Goal: Communication & Community: Answer question/provide support

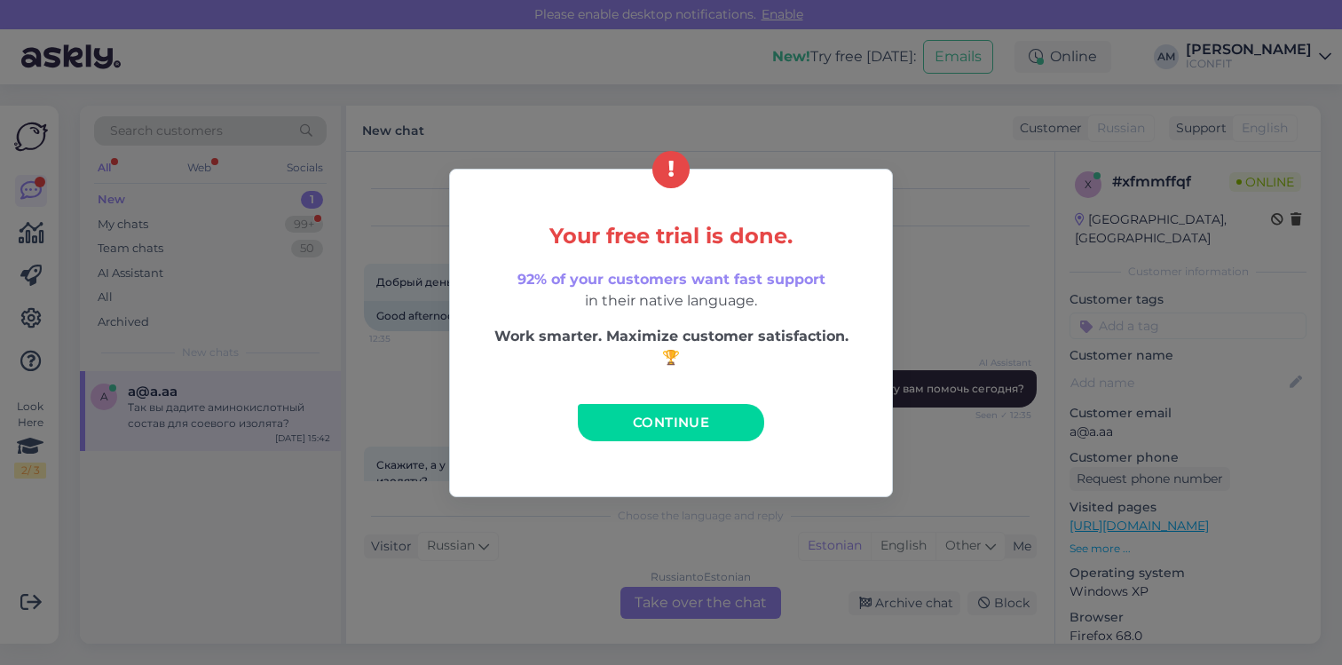
scroll to position [823, 0]
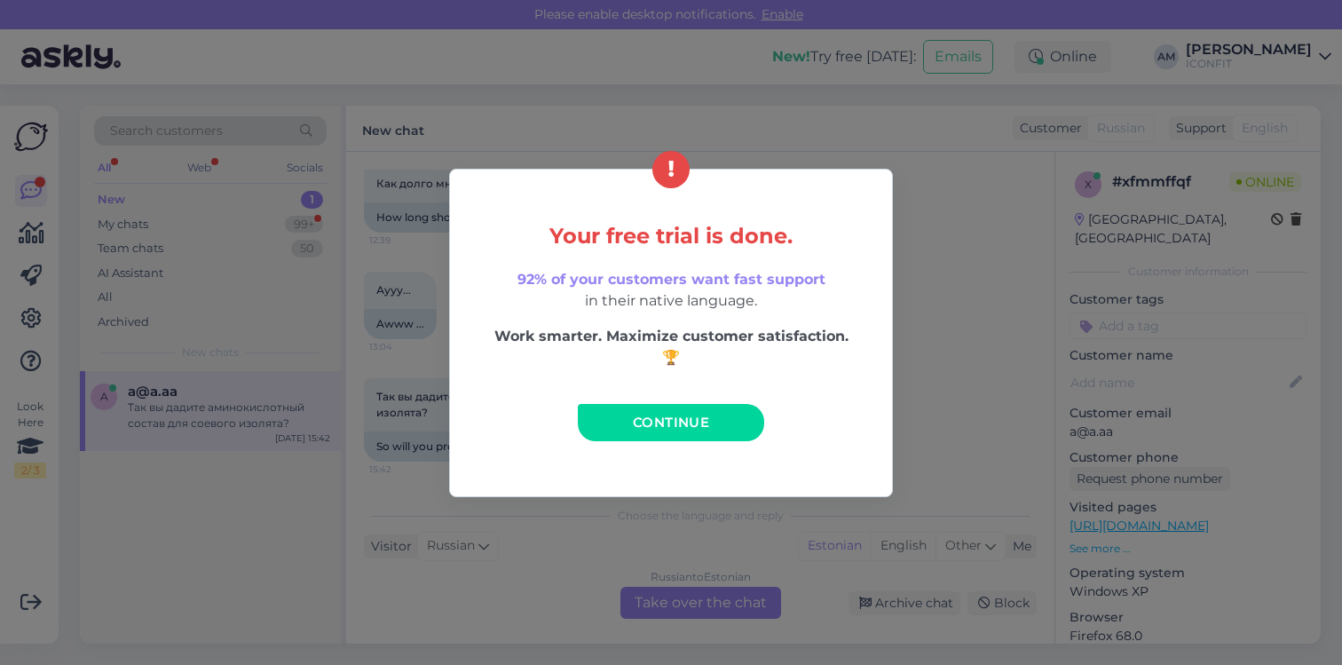
click at [674, 426] on span "Continue" at bounding box center [671, 422] width 76 height 17
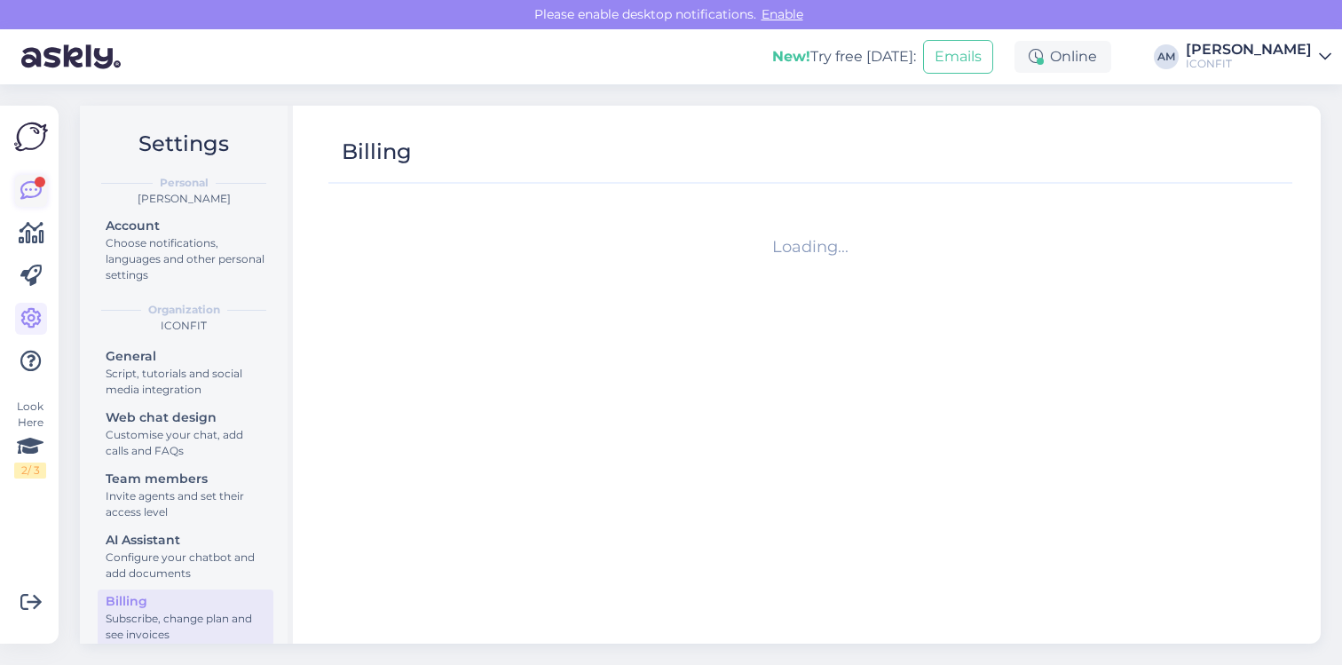
click at [36, 182] on div at bounding box center [40, 182] width 11 height 11
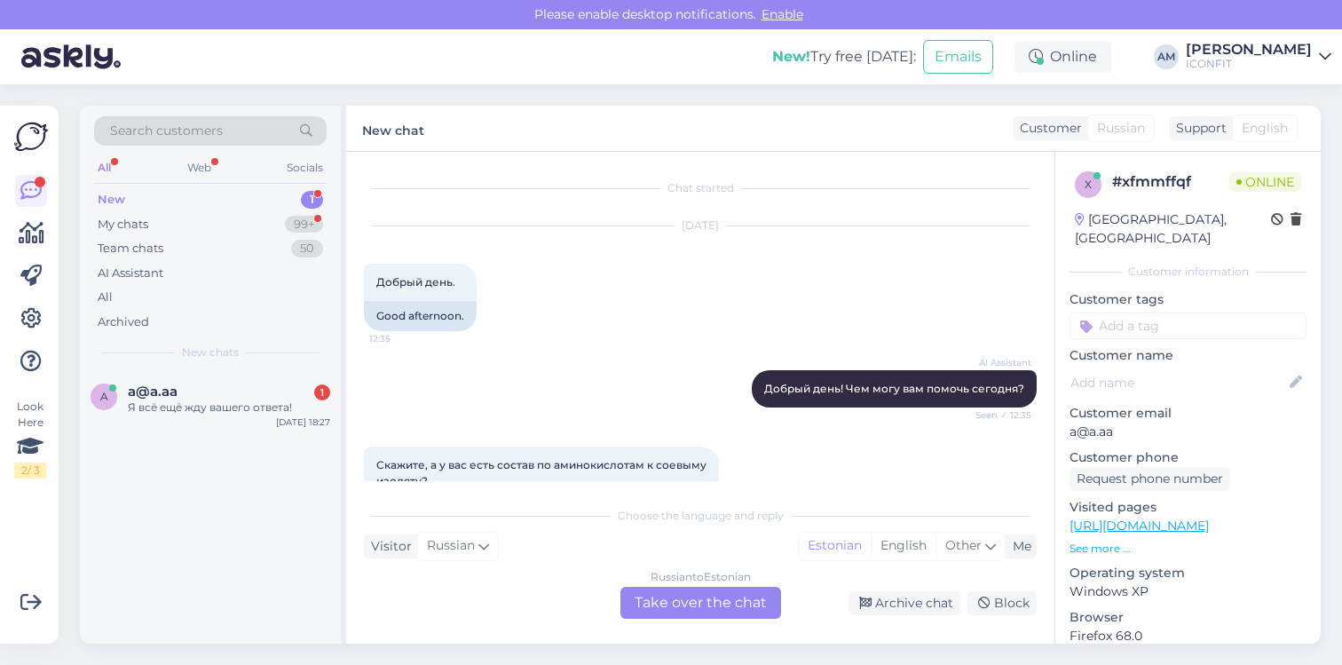
scroll to position [823, 0]
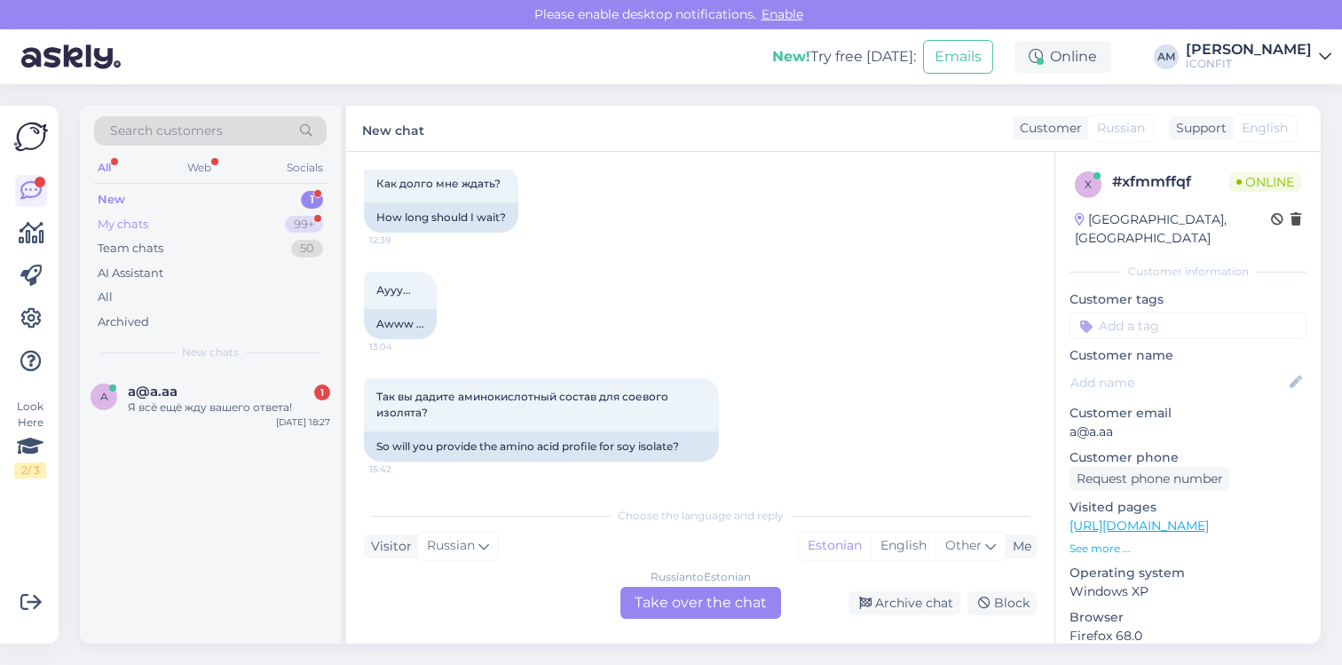
click at [177, 225] on div "My chats 99+" at bounding box center [210, 224] width 232 height 25
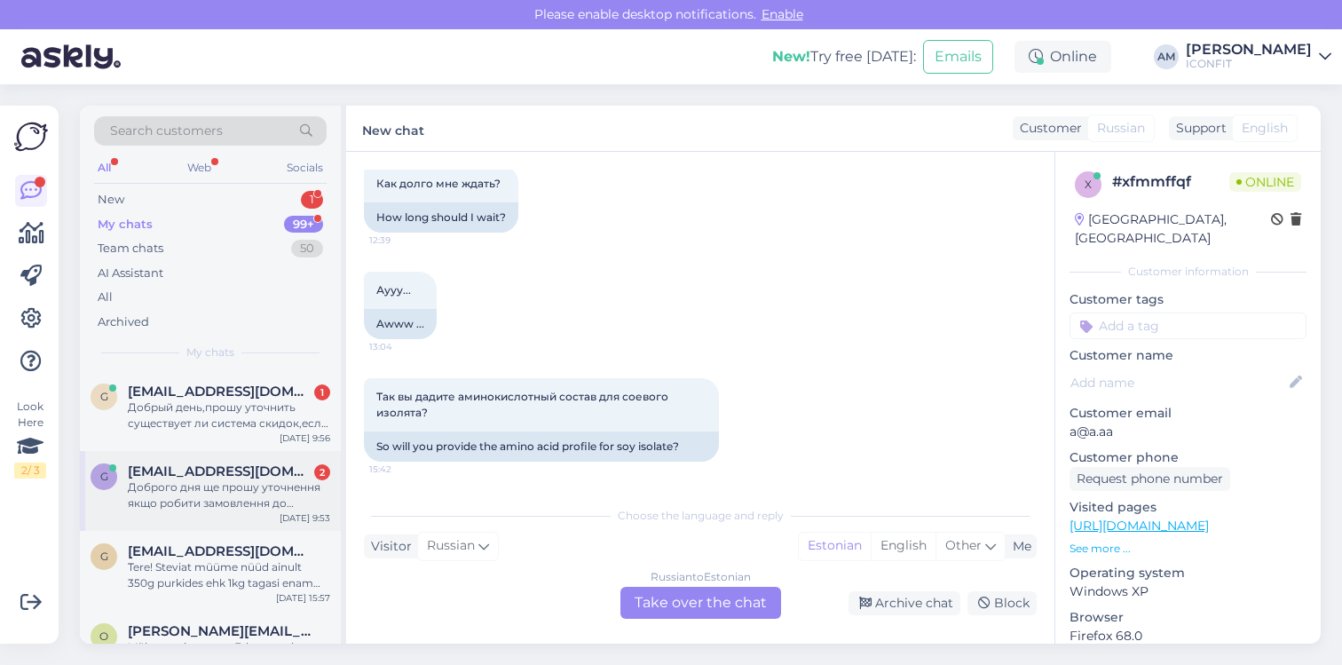
click at [191, 501] on div "Доброго дня ще прошу уточнення якщо робити замовлення до [GEOGRAPHIC_DATA] чи і…" at bounding box center [229, 495] width 202 height 32
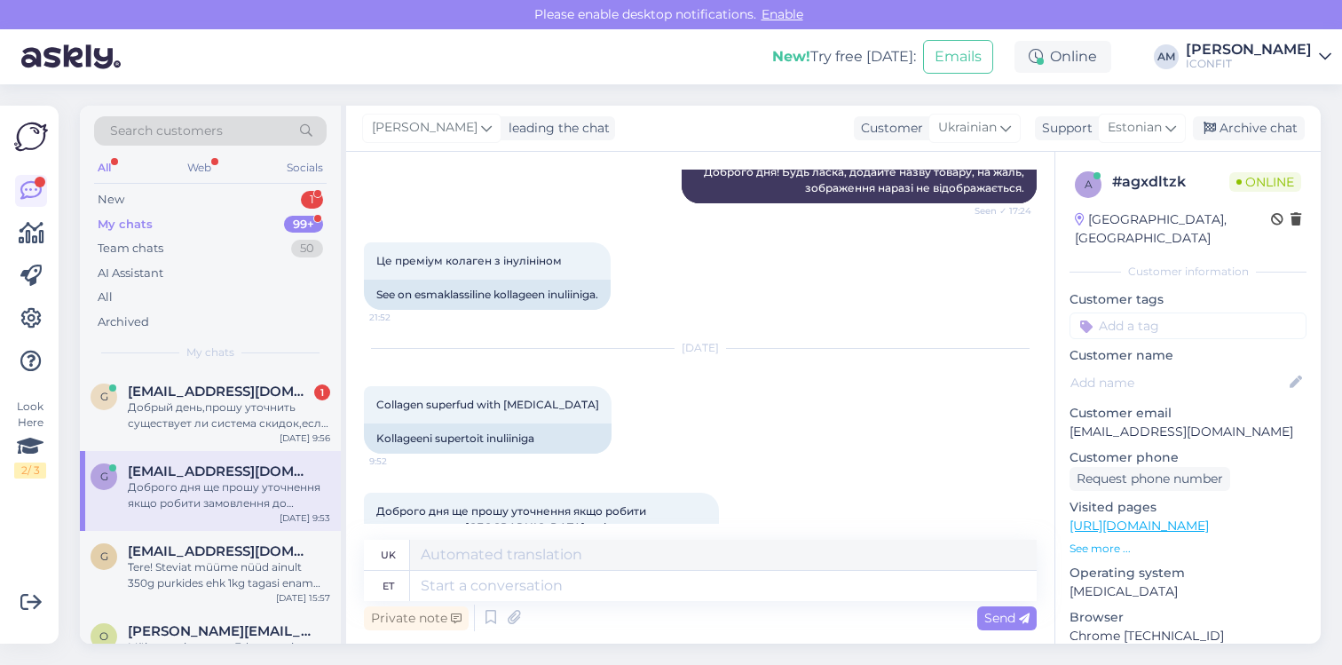
scroll to position [1493, 0]
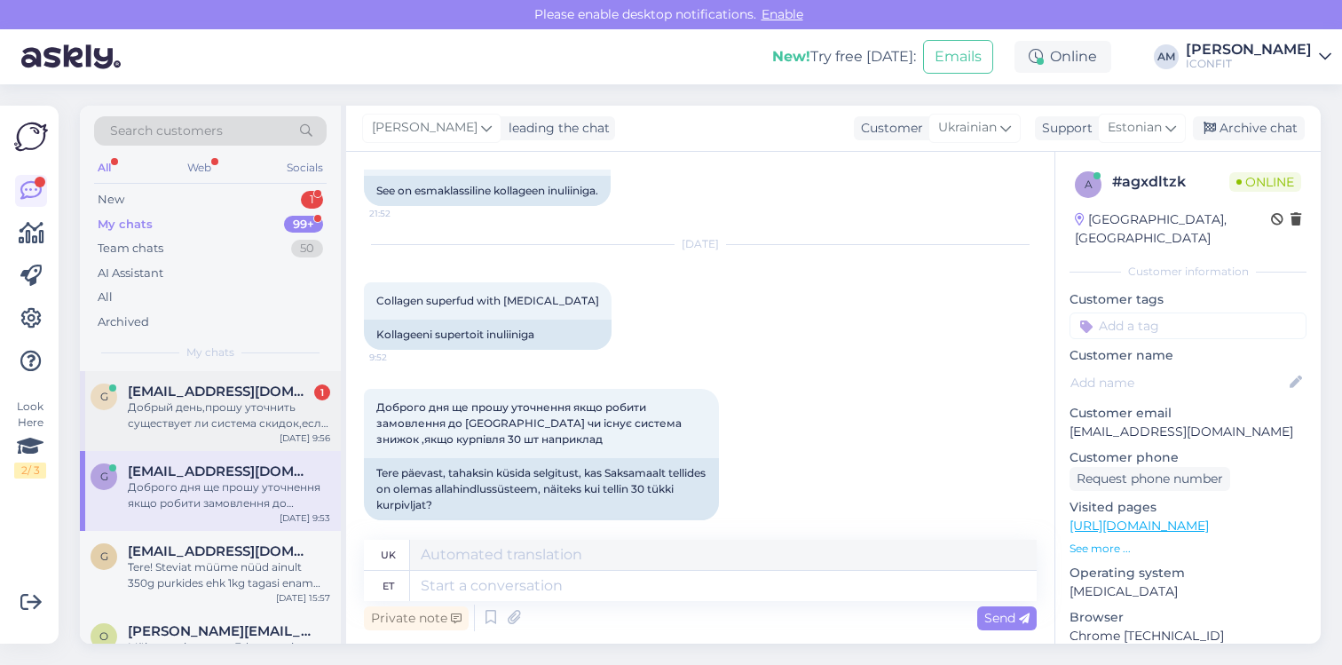
click at [204, 418] on div "Добрый день,прошу уточнить существует ли система скидок,если покупать 30 шт и б…" at bounding box center [229, 415] width 202 height 32
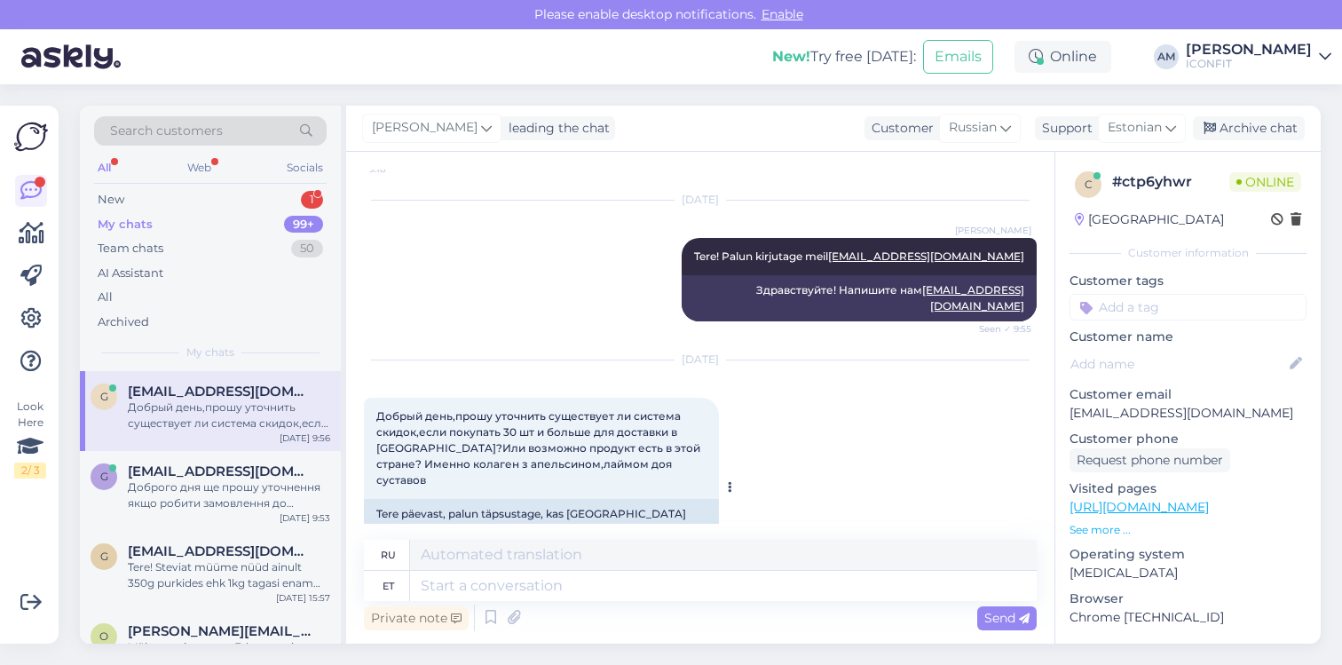
scroll to position [322, 0]
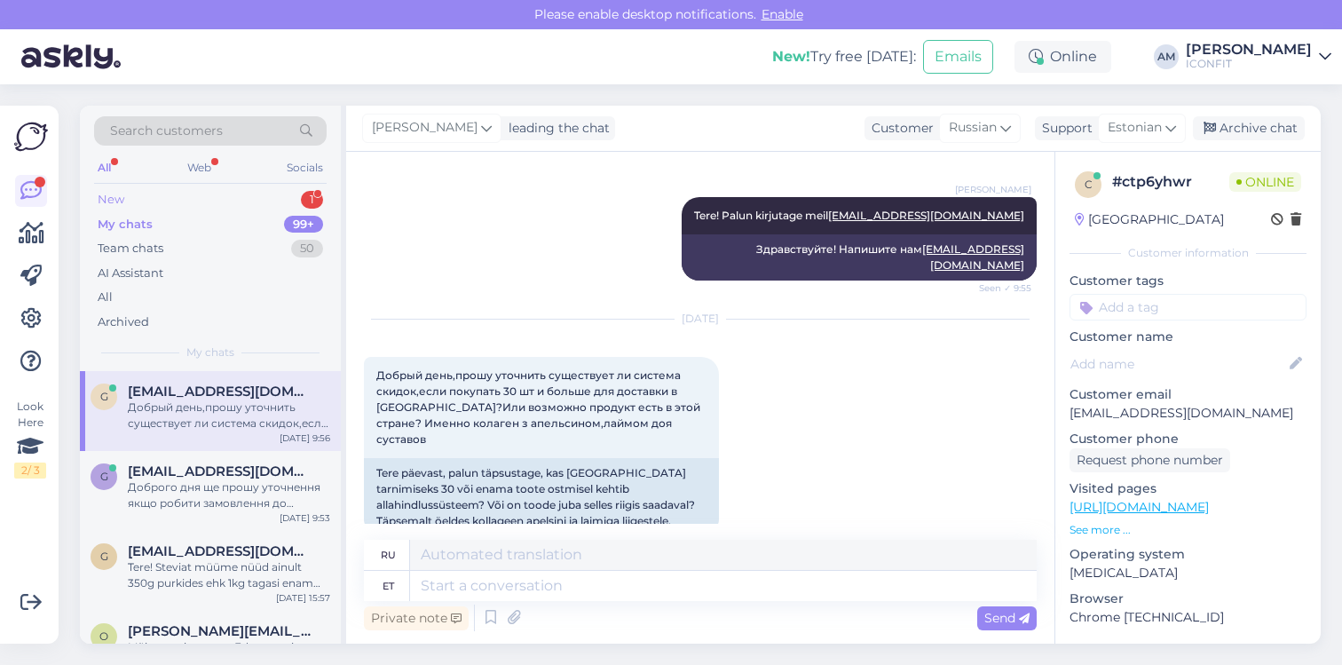
click at [197, 194] on div "New 1" at bounding box center [210, 199] width 232 height 25
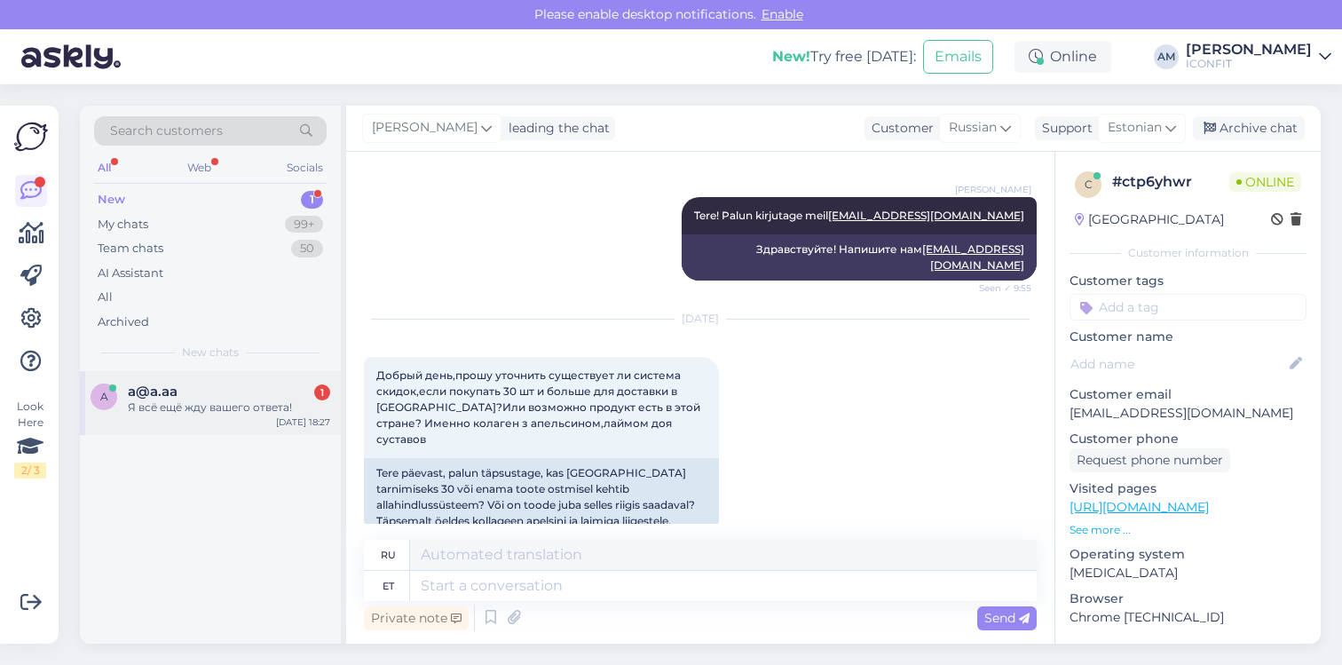
click at [225, 403] on div "Я всё ещё жду вашего ответа!" at bounding box center [229, 407] width 202 height 16
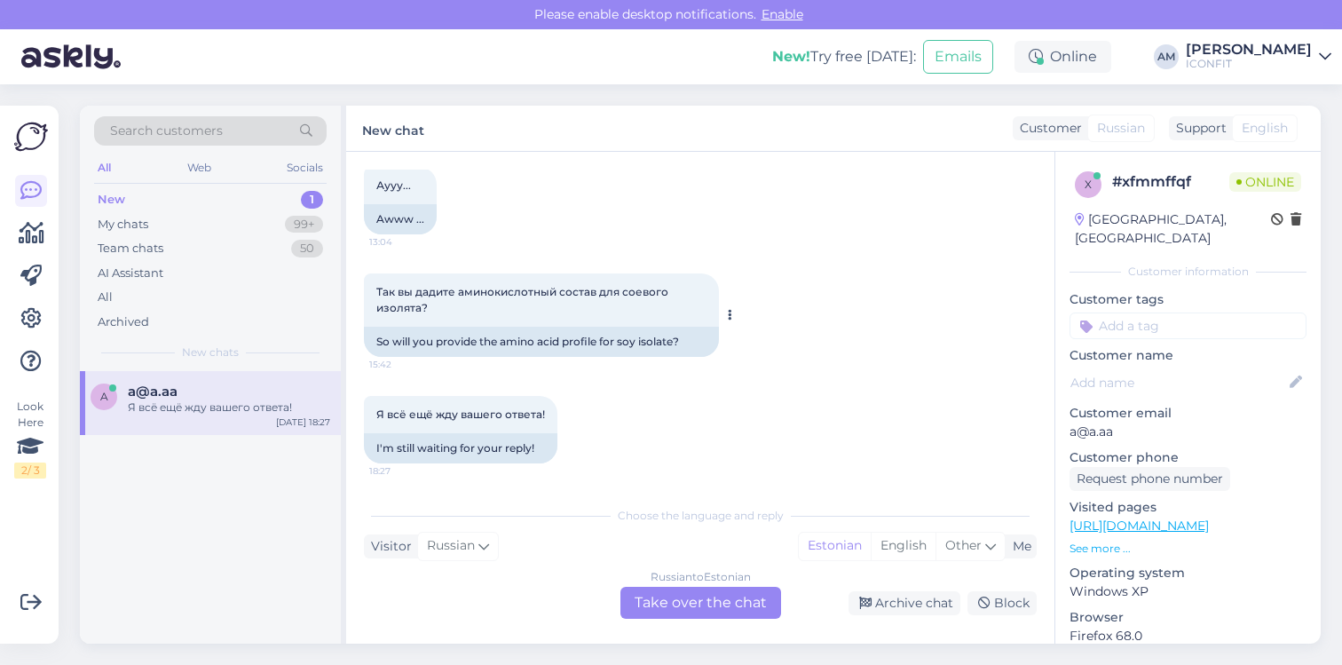
scroll to position [929, 0]
